Goal: Information Seeking & Learning: Learn about a topic

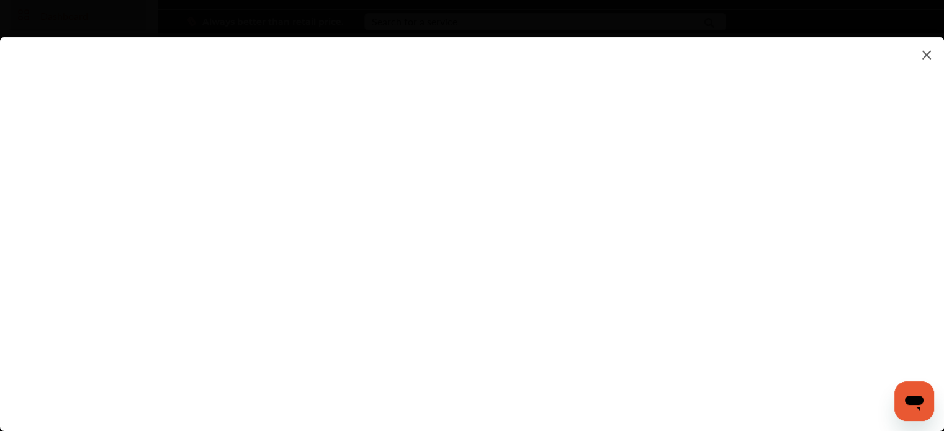
scroll to position [48, 0]
click at [931, 57] on img at bounding box center [926, 55] width 15 height 16
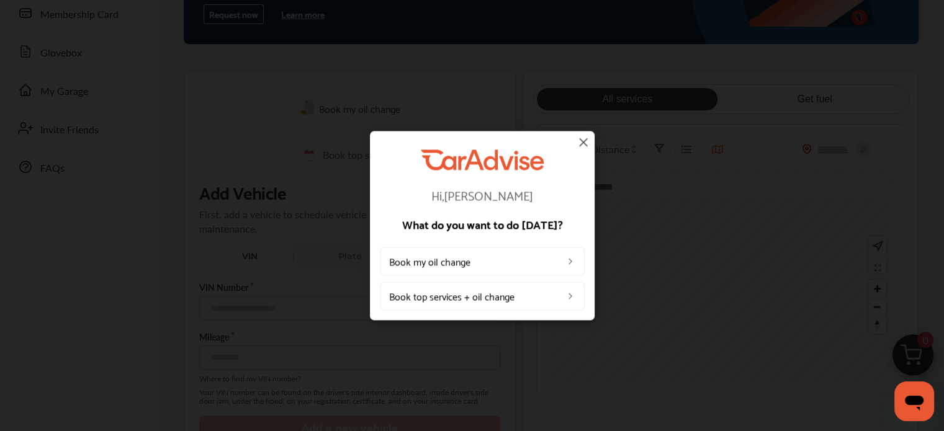
click at [586, 140] on img at bounding box center [583, 142] width 15 height 15
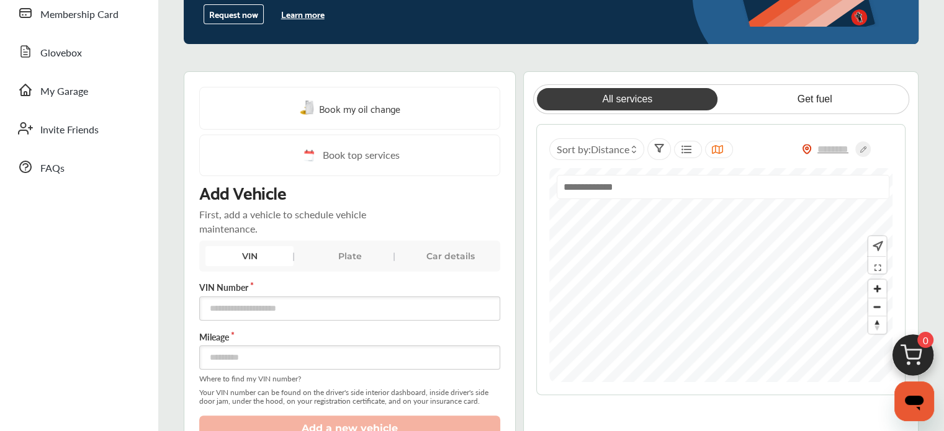
click at [286, 9] on button "Learn more" at bounding box center [302, 14] width 53 height 19
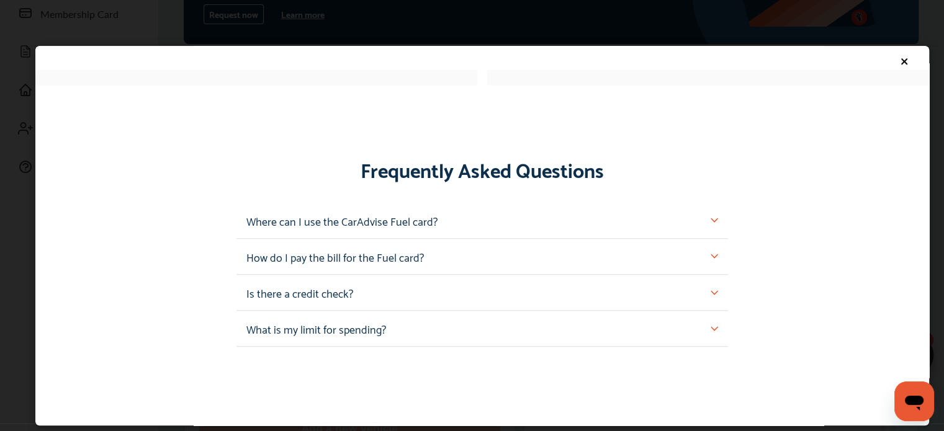
scroll to position [1088, 0]
click at [333, 220] on p "Where can I use the CarAdvise Fuel card?" at bounding box center [341, 220] width 191 height 16
click at [711, 220] on img at bounding box center [714, 219] width 7 height 7
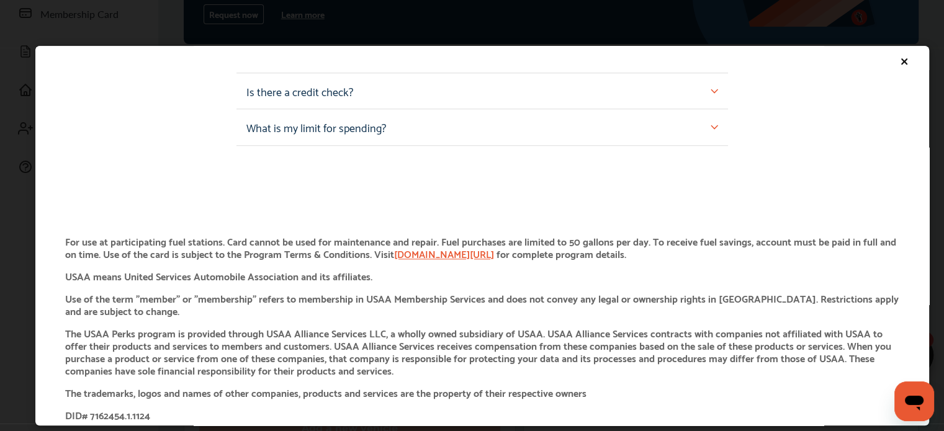
scroll to position [1340, 0]
